Goal: Task Accomplishment & Management: Manage account settings

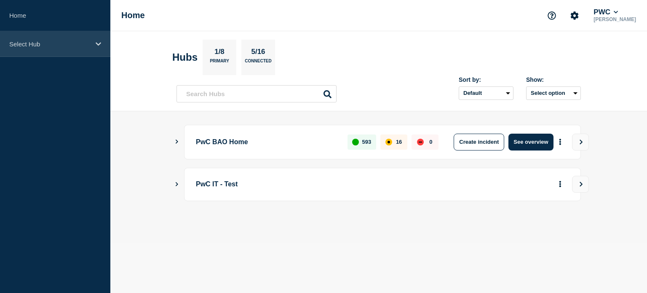
click at [93, 45] on div "Select Hub" at bounding box center [55, 44] width 110 height 26
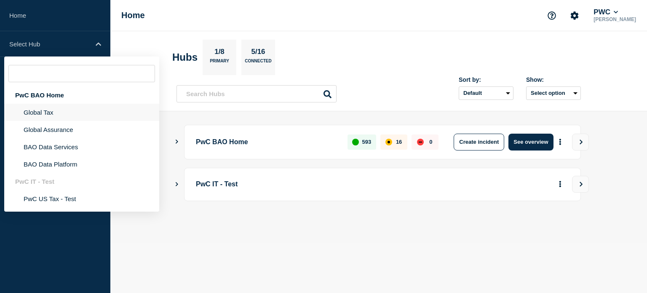
click at [94, 115] on li "Global Tax" at bounding box center [81, 112] width 155 height 17
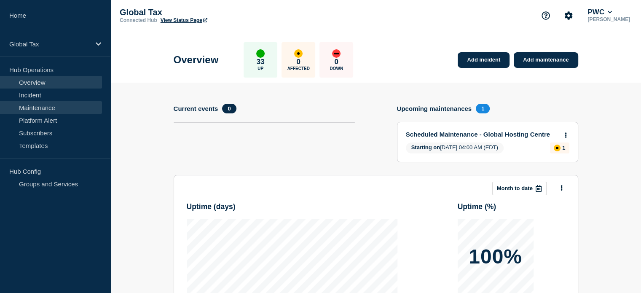
click at [44, 108] on link "Maintenance" at bounding box center [51, 107] width 102 height 13
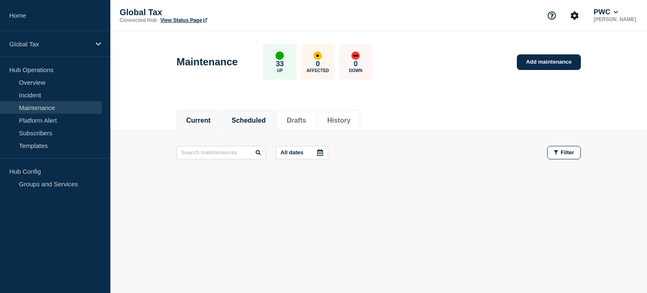
click at [249, 121] on button "Scheduled" at bounding box center [249, 121] width 34 height 8
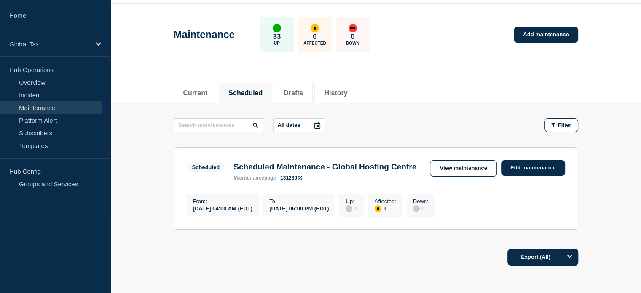
scroll to position [42, 0]
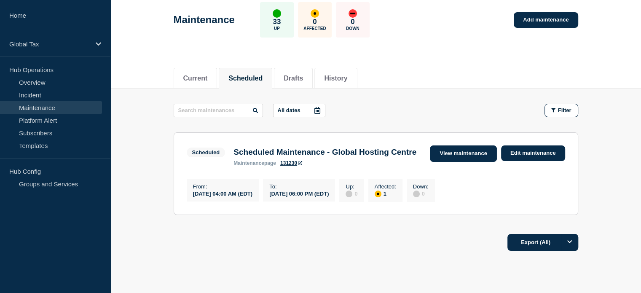
click at [480, 155] on link "View maintenance" at bounding box center [463, 153] width 67 height 16
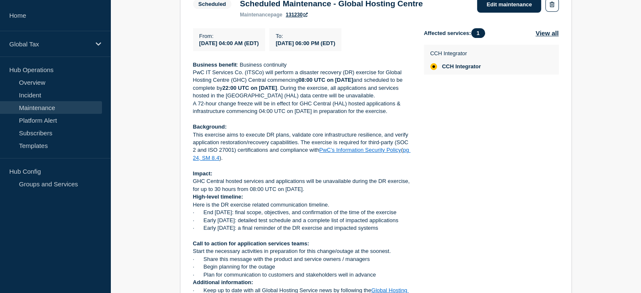
scroll to position [171, 0]
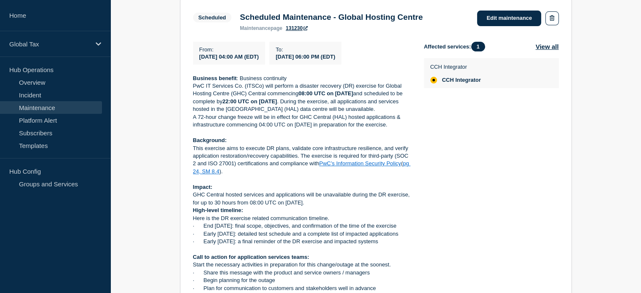
click at [300, 96] on strong "08:00 UTC on" at bounding box center [315, 93] width 35 height 6
drag, startPoint x: 300, startPoint y: 95, endPoint x: 364, endPoint y: 96, distance: 64.0
click at [364, 96] on p "PwC IT Services Co. (ITSCo) will perform a disaster recovery (DR) exercise for …" at bounding box center [301, 97] width 217 height 31
copy p "08:00 UTC on [DATE]"
click at [467, 150] on div "Affected services: 1 View all CCH Integrator CCH Integrator" at bounding box center [491, 190] width 135 height 297
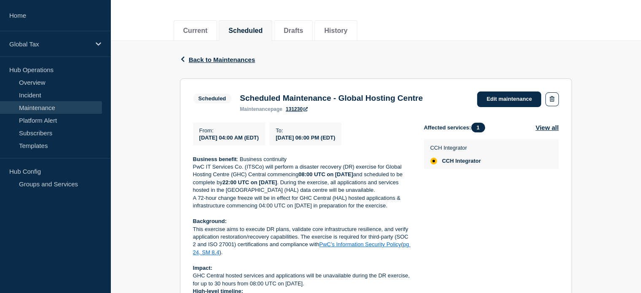
scroll to position [86, 0]
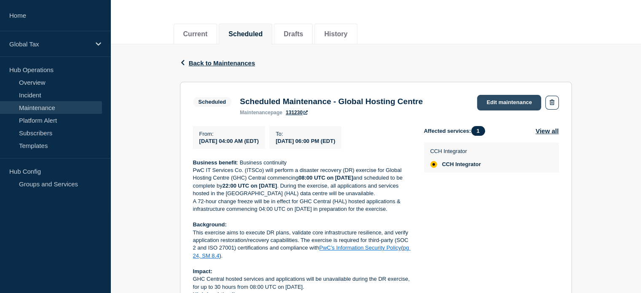
click at [501, 97] on link "Edit maintenance" at bounding box center [509, 103] width 64 height 16
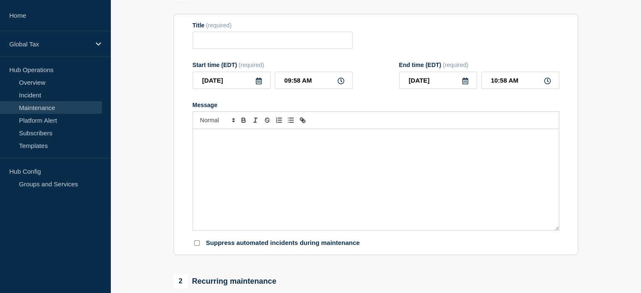
type input "Scheduled Maintenance - Global Hosting Centre"
type input "[DATE]"
type input "04:00 AM"
type input "[DATE]"
type input "06:00 PM"
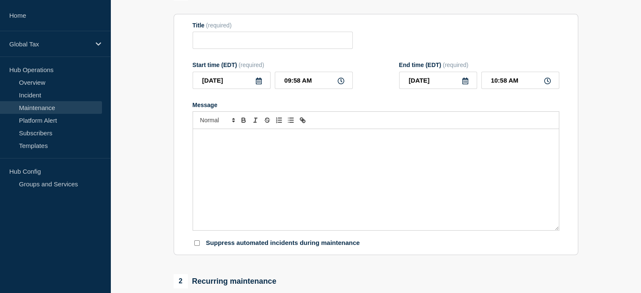
checkbox input "false"
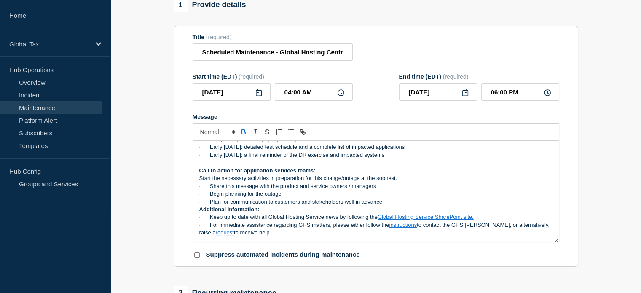
scroll to position [339, 0]
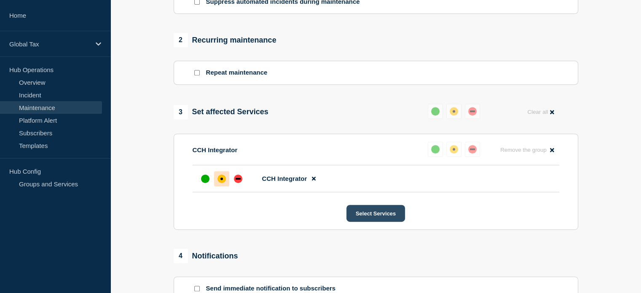
click at [388, 221] on button "Select Services" at bounding box center [375, 213] width 59 height 17
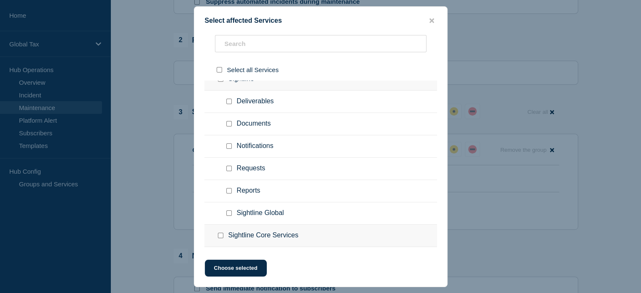
scroll to position [768, 0]
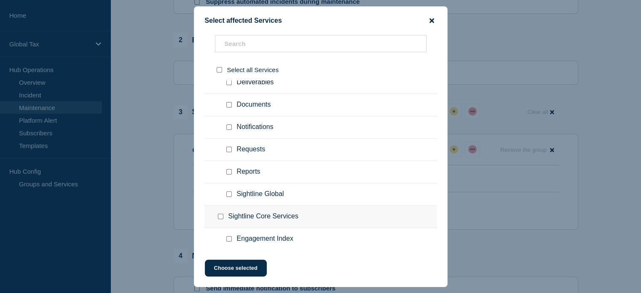
click at [433, 21] on icon "close button" at bounding box center [431, 20] width 5 height 7
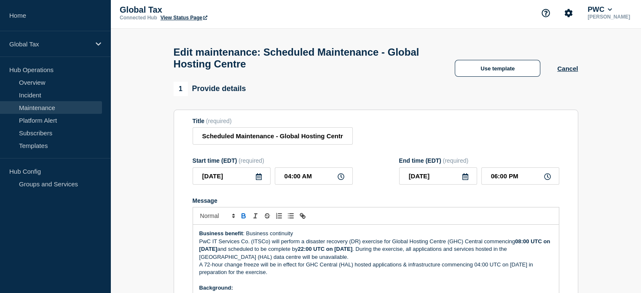
scroll to position [2, 0]
click at [566, 72] on button "Cancel" at bounding box center [567, 68] width 21 height 7
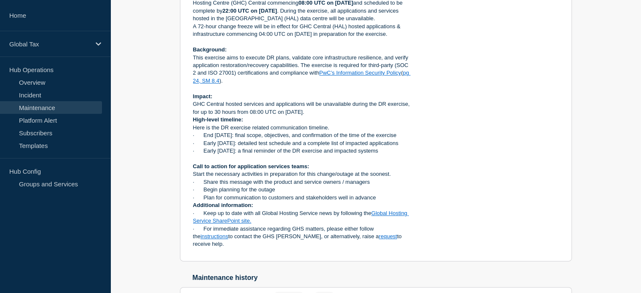
scroll to position [253, 0]
